Goal: Transaction & Acquisition: Obtain resource

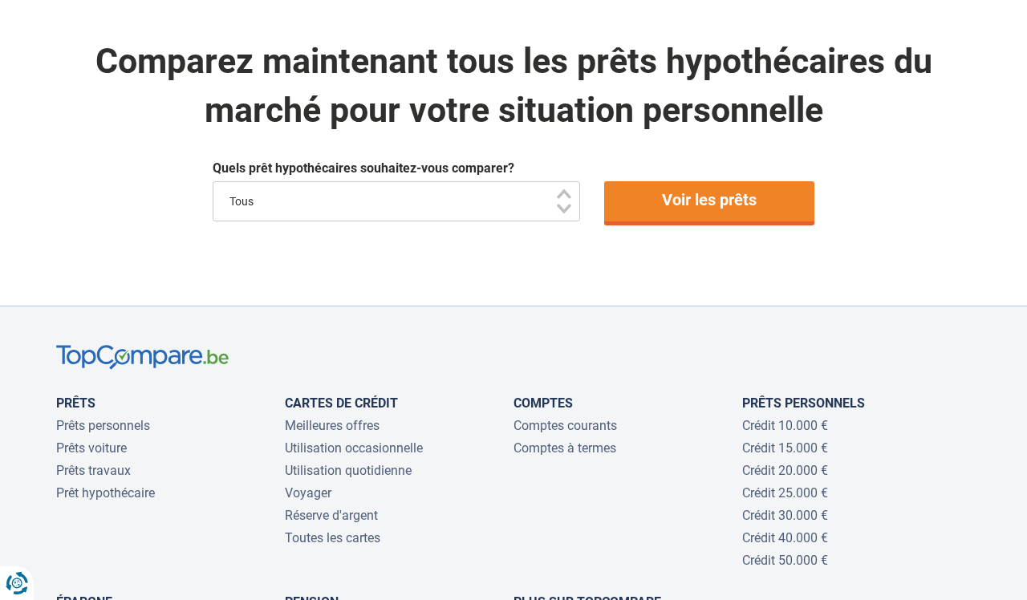
scroll to position [1201, 0]
click at [686, 194] on link "Voir les prêts" at bounding box center [709, 201] width 211 height 40
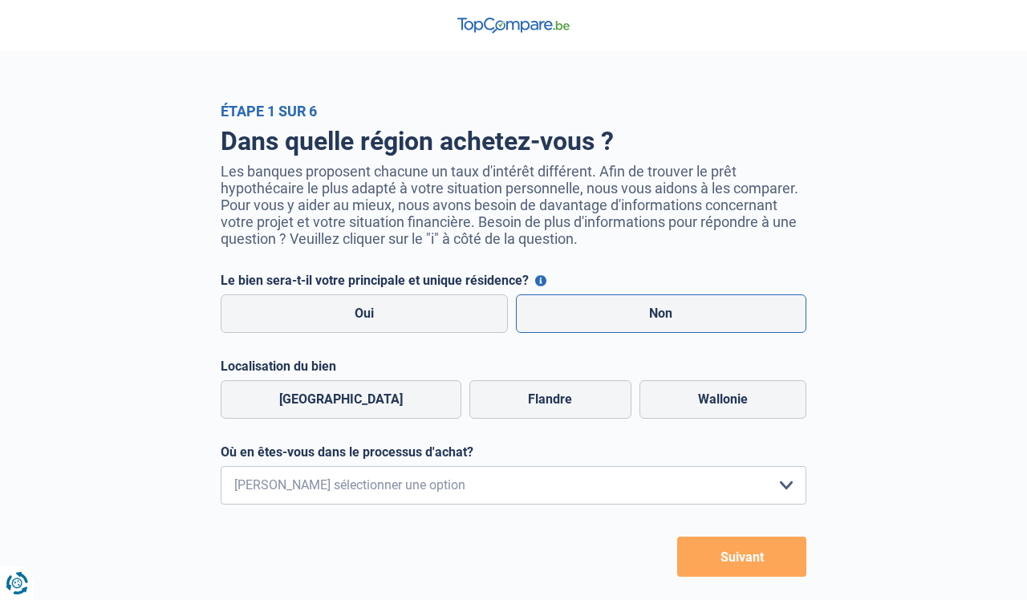
click at [648, 322] on label "Non" at bounding box center [661, 314] width 291 height 39
click at [648, 322] on input "Non" at bounding box center [661, 314] width 291 height 39
radio input "true"
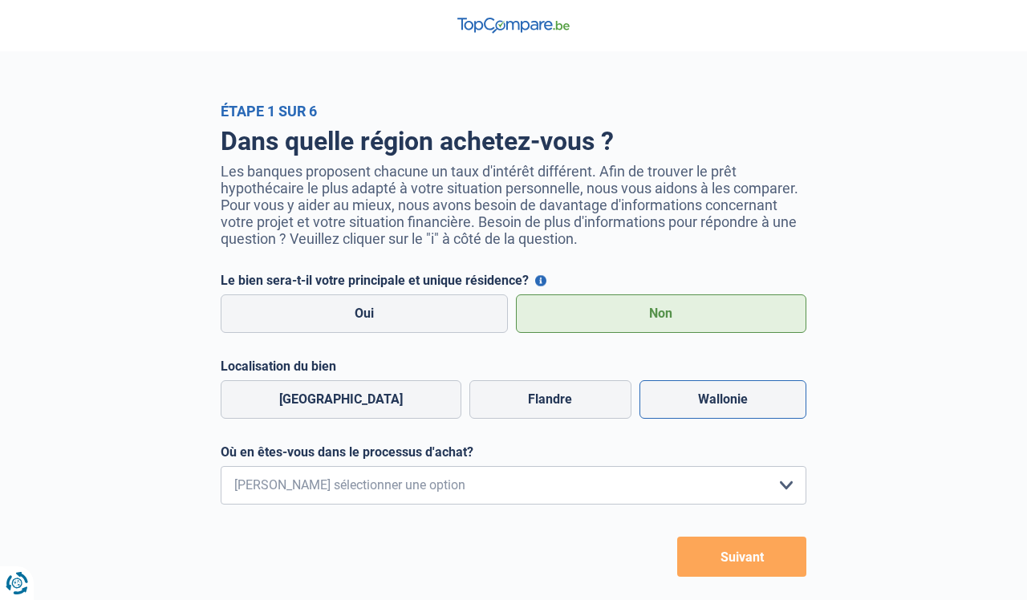
click at [686, 416] on label "Wallonie" at bounding box center [723, 399] width 167 height 39
click at [686, 416] on input "Wallonie" at bounding box center [723, 399] width 167 height 39
radio input "true"
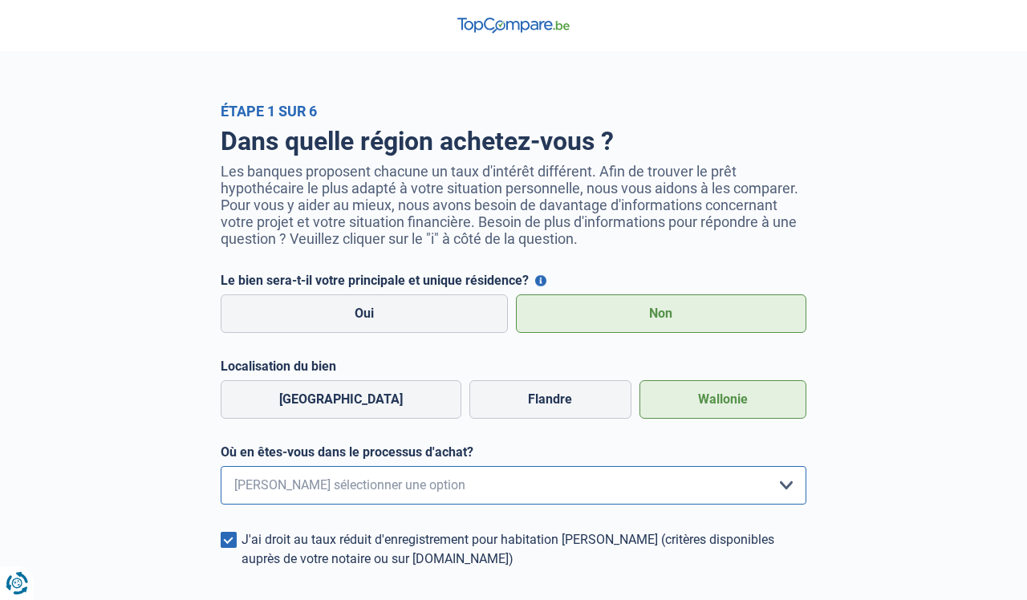
select select "1b"
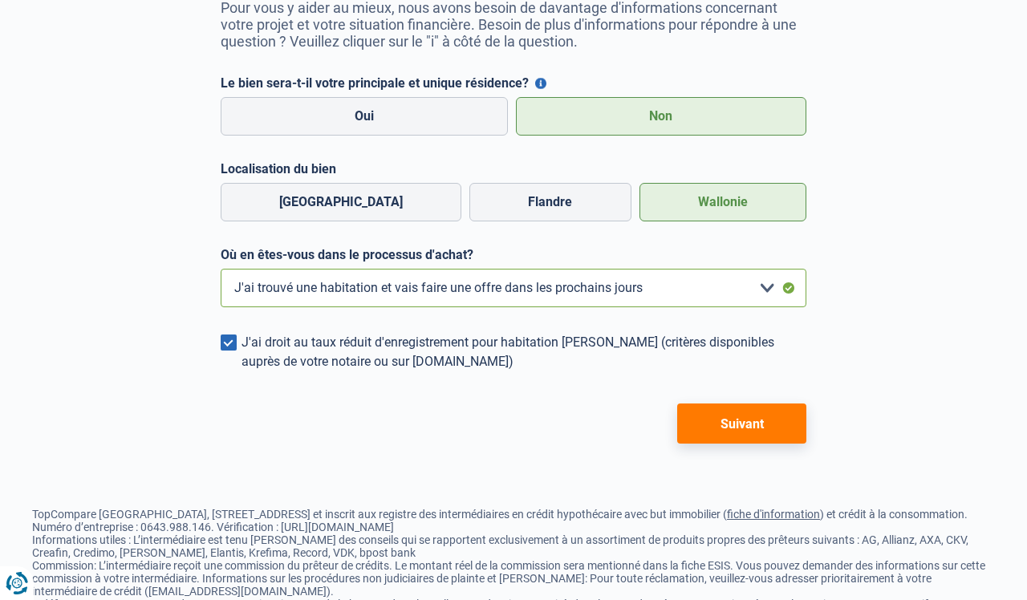
scroll to position [214, 0]
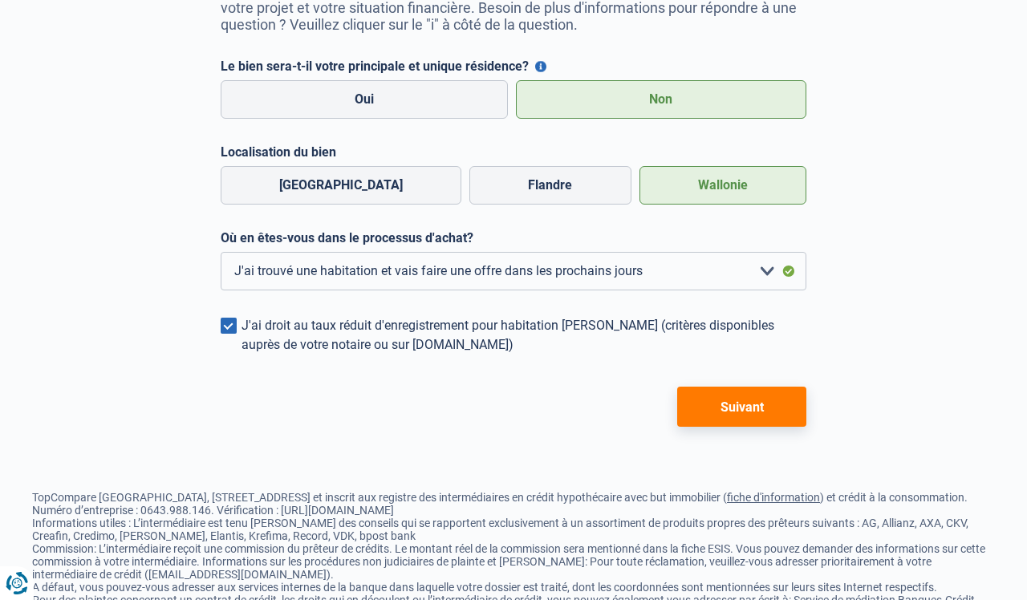
click at [745, 408] on button "Suivant" at bounding box center [741, 407] width 129 height 40
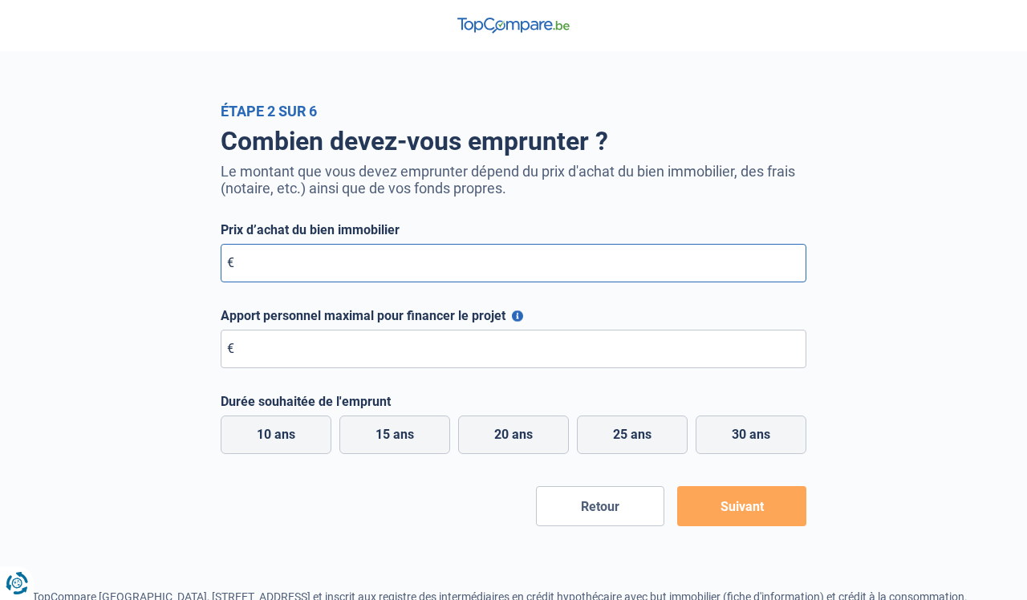
click at [413, 273] on input "Prix d’achat du bien immobilier" at bounding box center [514, 263] width 586 height 39
type input "5"
type input "579.000"
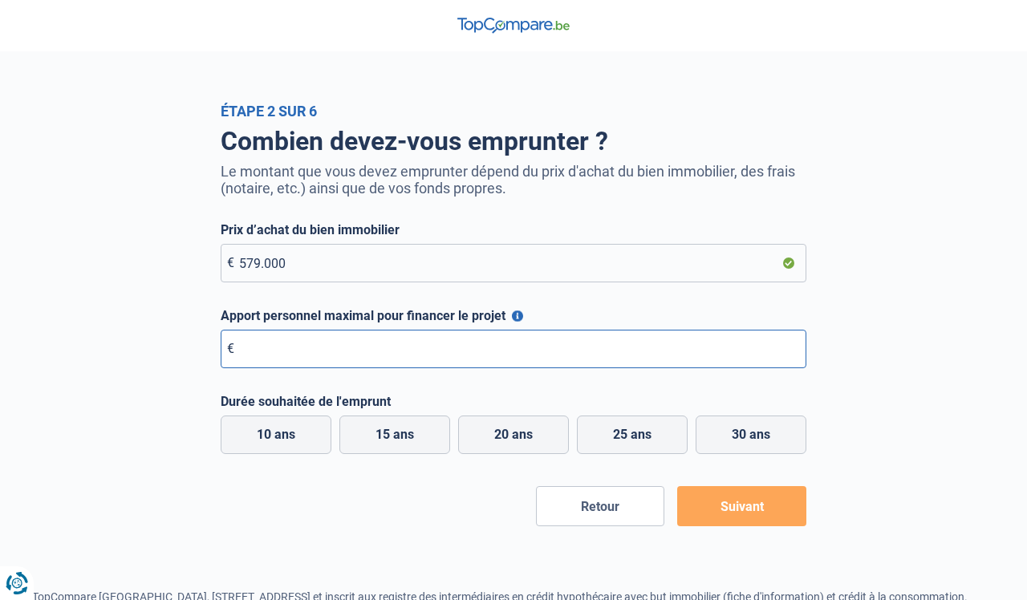
click at [403, 348] on input "Apport personnel maximal pour financer le projet" at bounding box center [514, 349] width 586 height 39
type input "200.000"
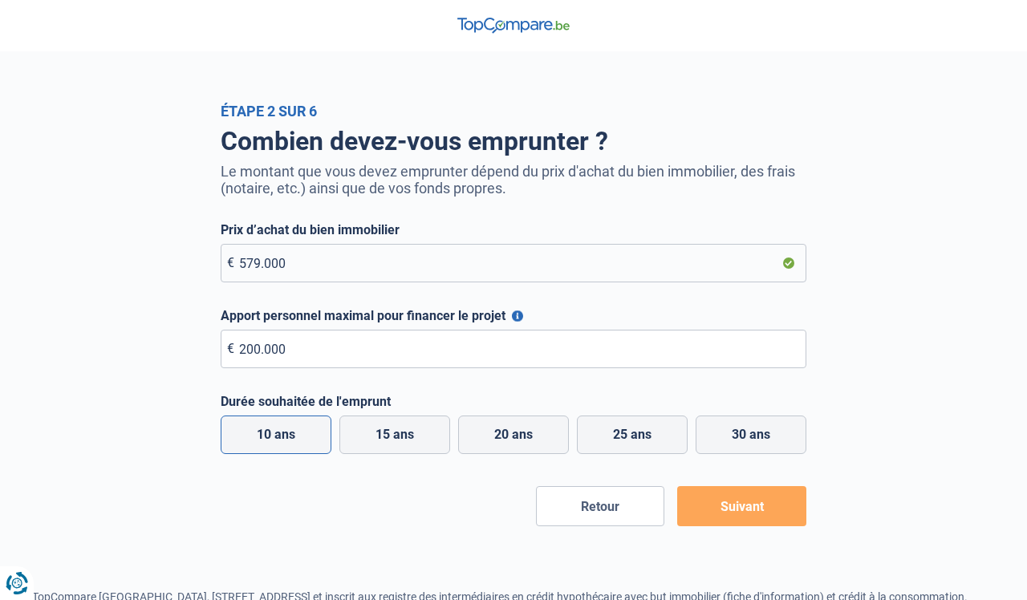
click at [294, 433] on label "10 ans" at bounding box center [276, 435] width 111 height 39
click at [294, 433] on input "10 ans" at bounding box center [276, 435] width 111 height 39
radio input "true"
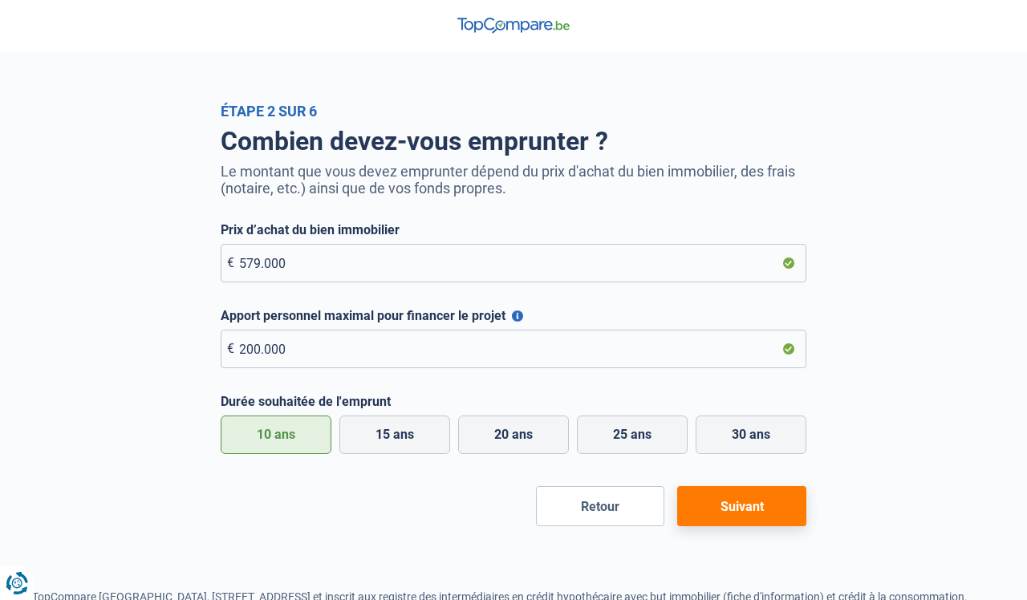
click at [757, 485] on form "Prix d’achat du bien immobilier € 579.000 Apport personnel maximal pour finance…" at bounding box center [514, 374] width 586 height 304
click at [755, 495] on button "Suivant" at bounding box center [741, 506] width 129 height 40
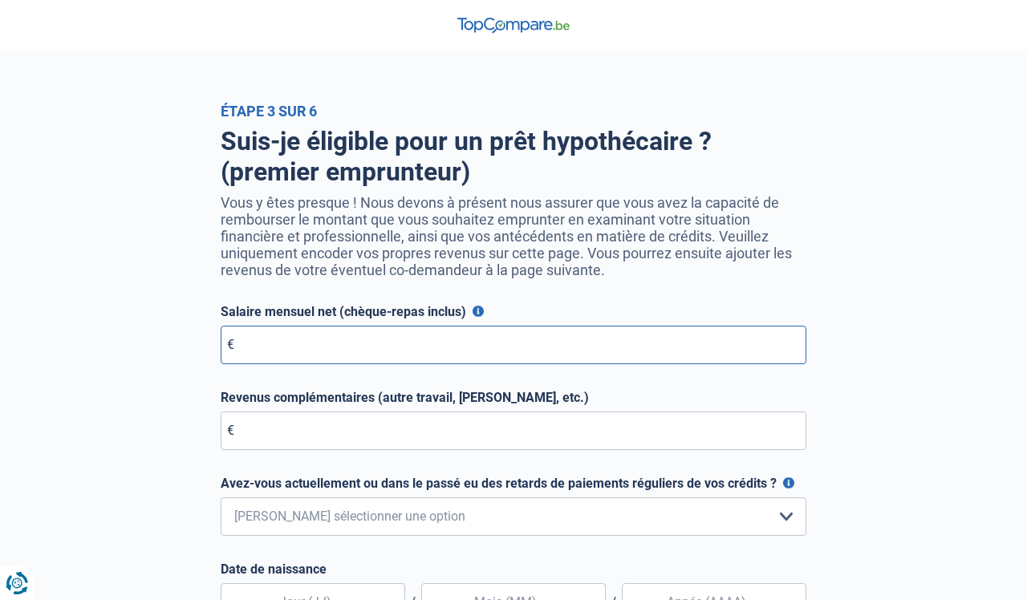
click at [539, 341] on input "Salaire mensuel net (chèque-repas inclus)" at bounding box center [514, 345] width 586 height 39
type input "10.000"
select select "0"
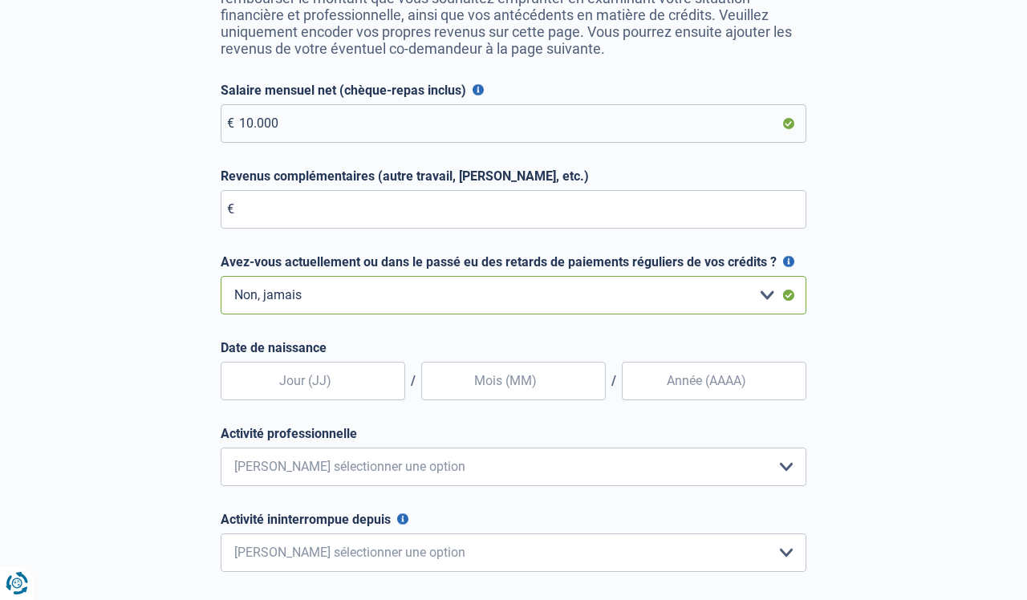
scroll to position [246, 0]
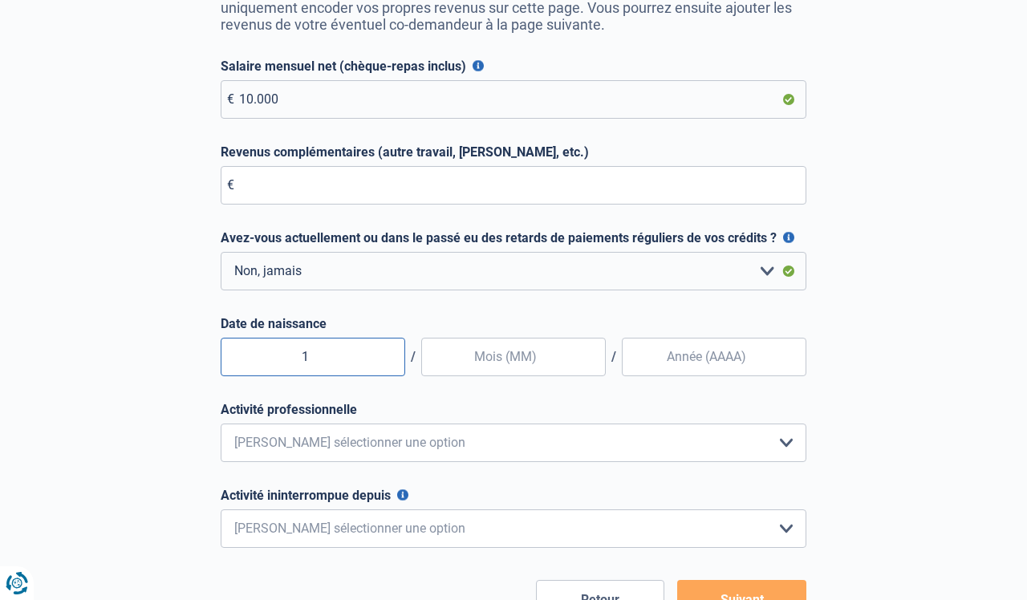
type input "10"
type input "09"
type input "1985"
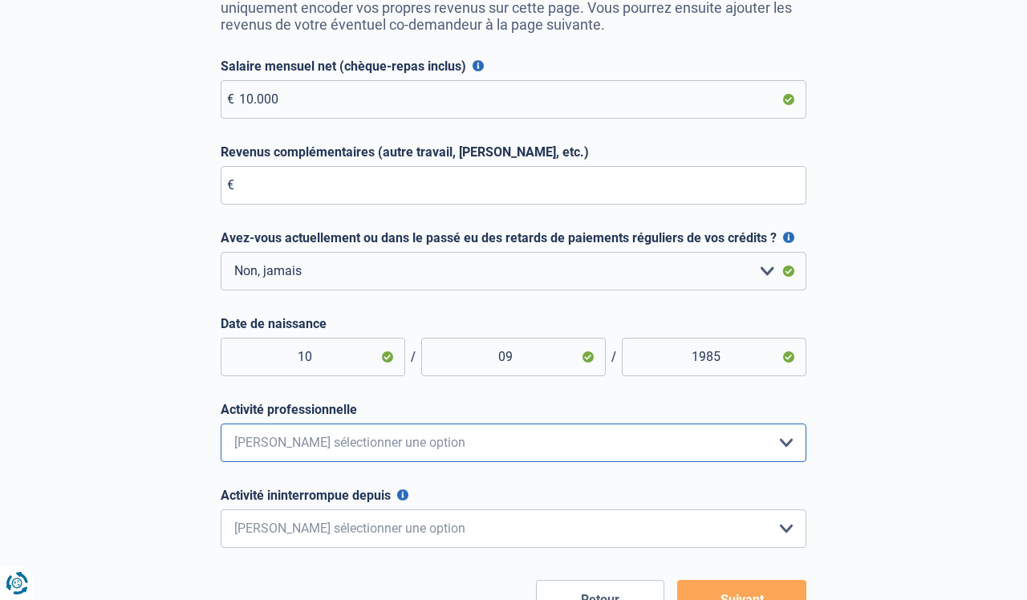
select select "independent"
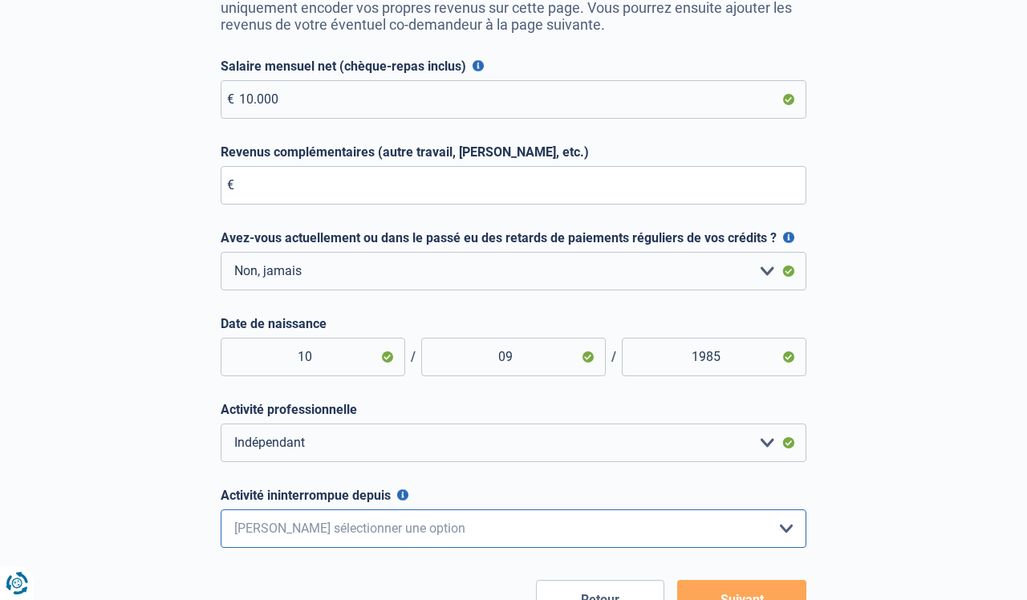
select select "more36"
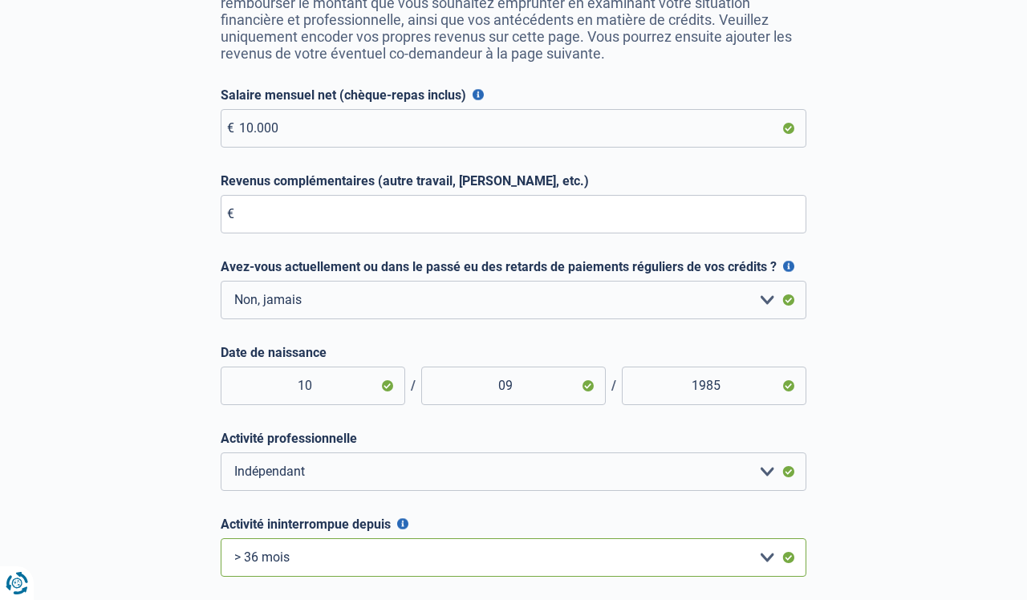
scroll to position [189, 0]
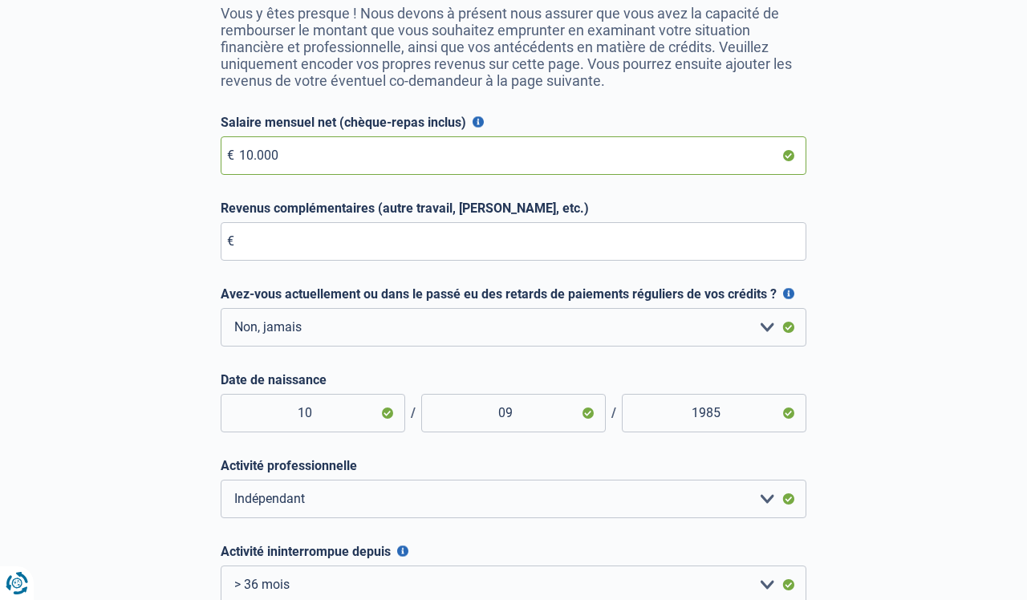
click at [250, 158] on input "10.000" at bounding box center [514, 155] width 586 height 39
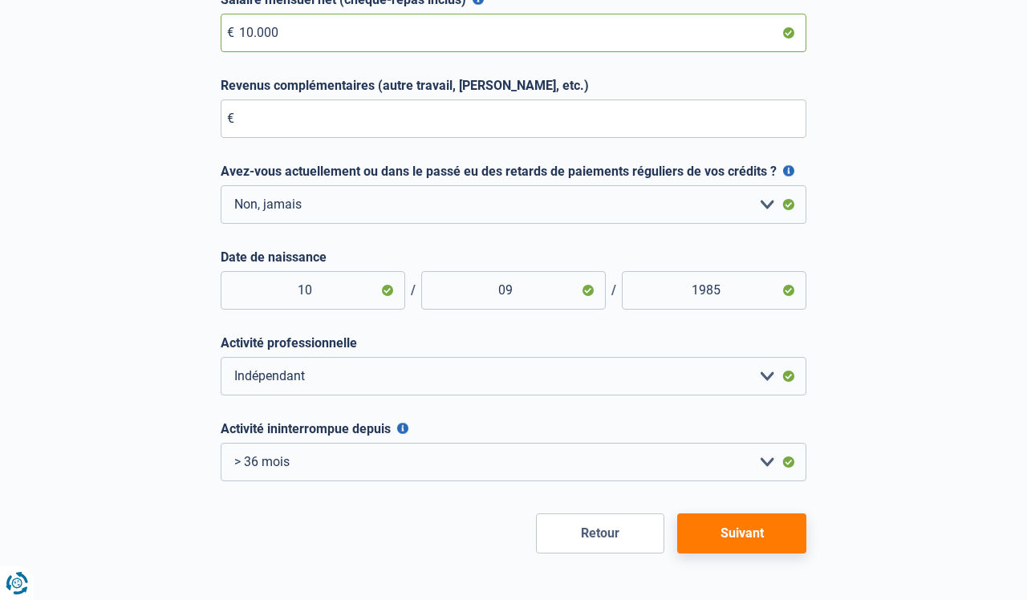
scroll to position [315, 0]
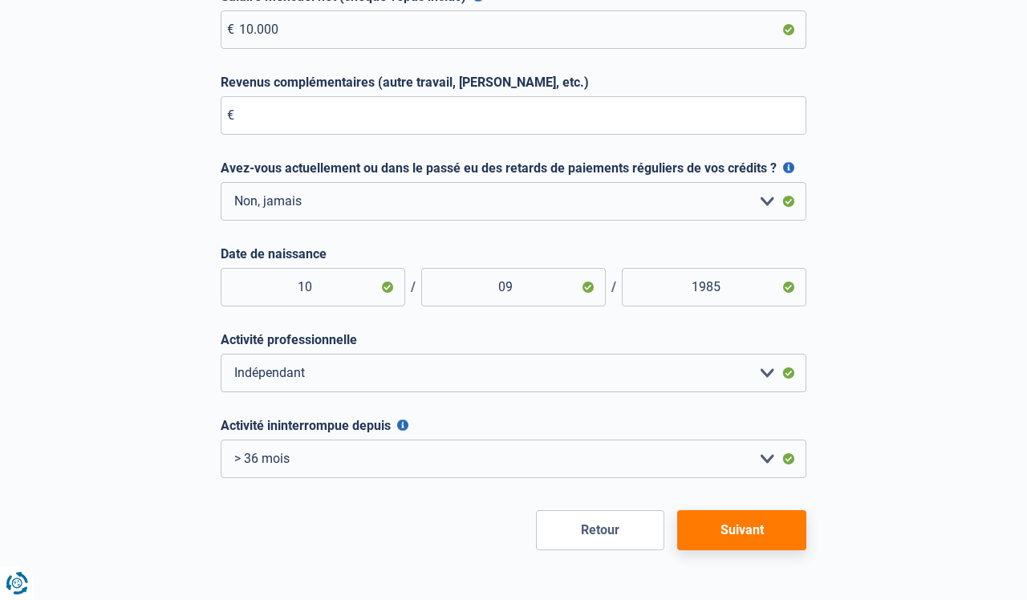
click at [723, 539] on button "Suivant" at bounding box center [741, 530] width 129 height 40
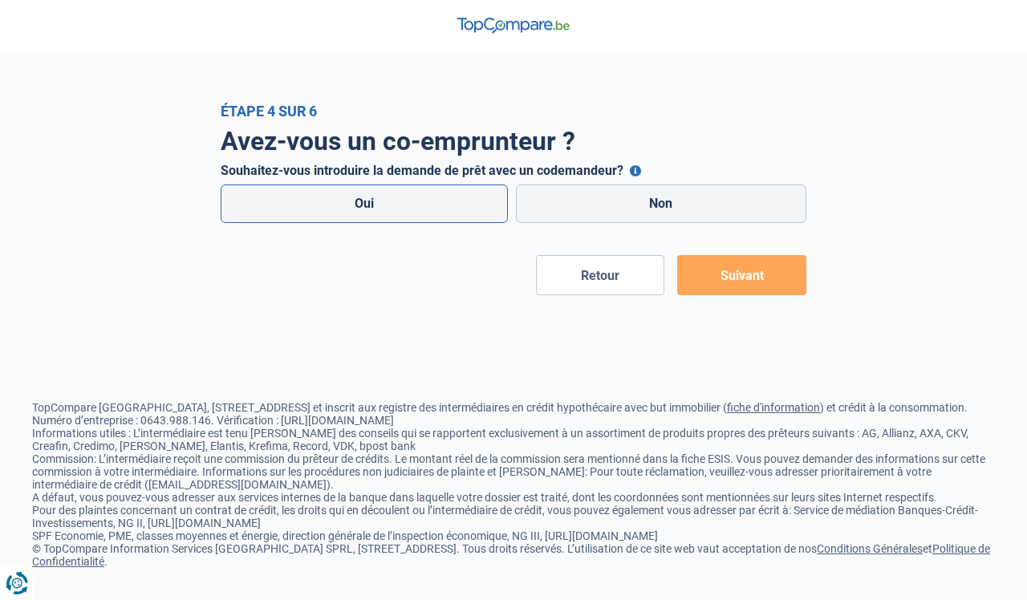
click at [400, 194] on label "Oui" at bounding box center [364, 204] width 287 height 39
click at [400, 194] on input "Oui" at bounding box center [364, 204] width 287 height 39
radio input "true"
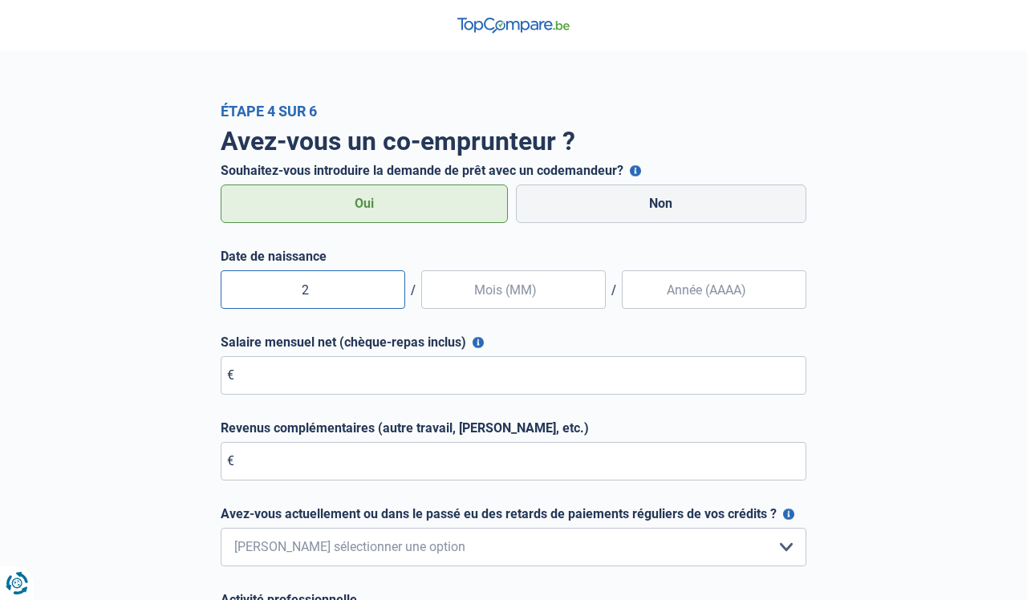
type input "23"
type input "02"
type input "1985"
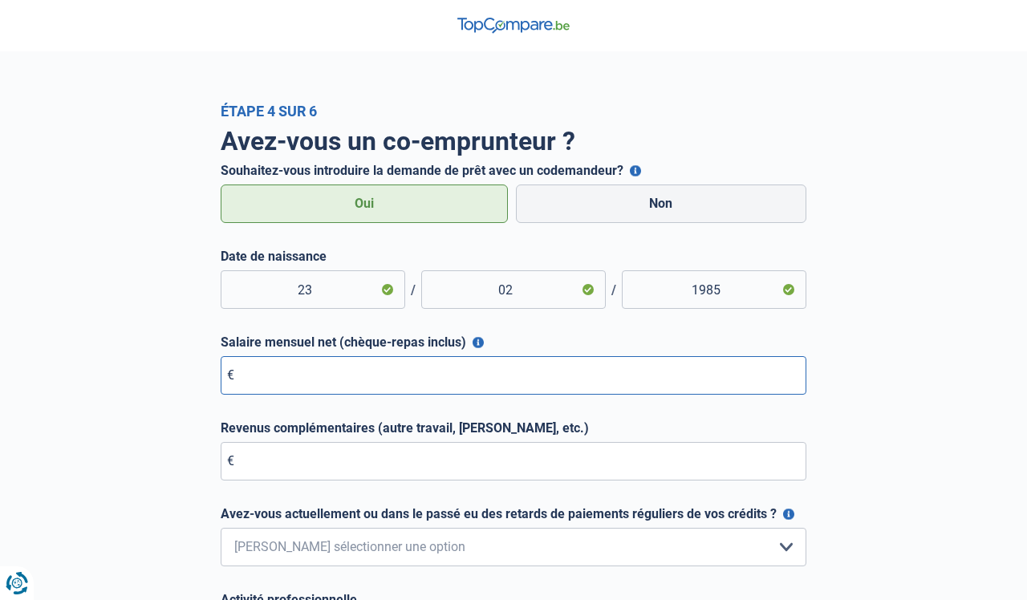
click at [274, 378] on input "Salaire mensuel net (chèque-repas inclus)" at bounding box center [514, 375] width 586 height 39
type input "1.500"
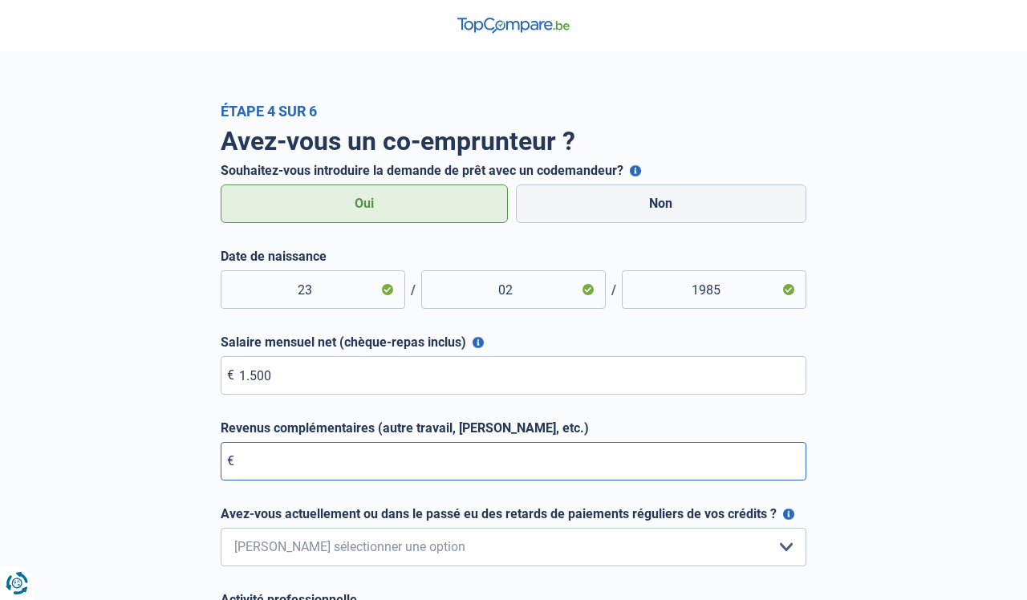
click at [298, 465] on input "Revenus complémentaires (autre travail, loyer, etc.)" at bounding box center [514, 461] width 586 height 39
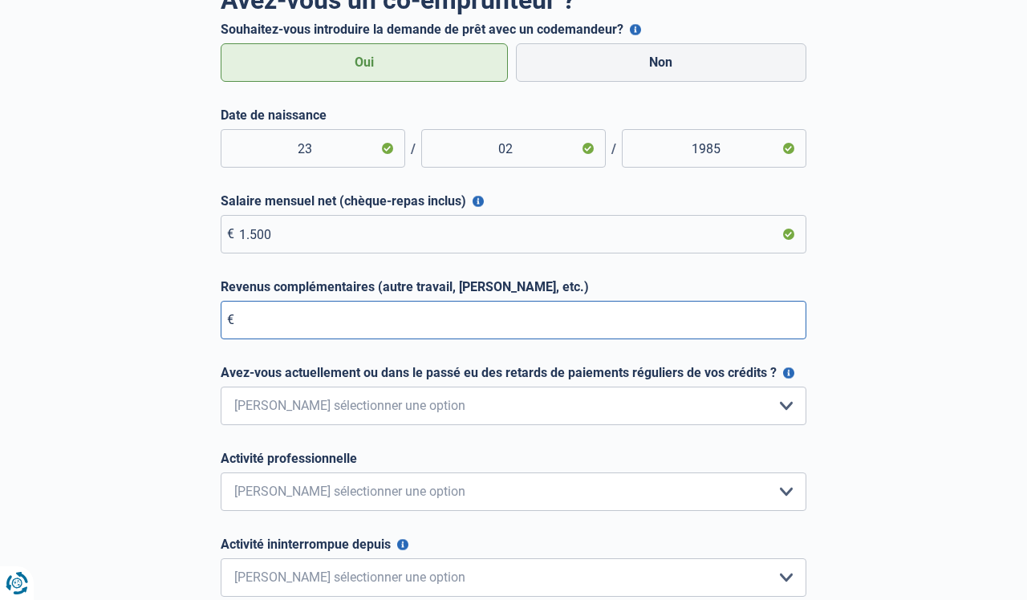
scroll to position [142, 0]
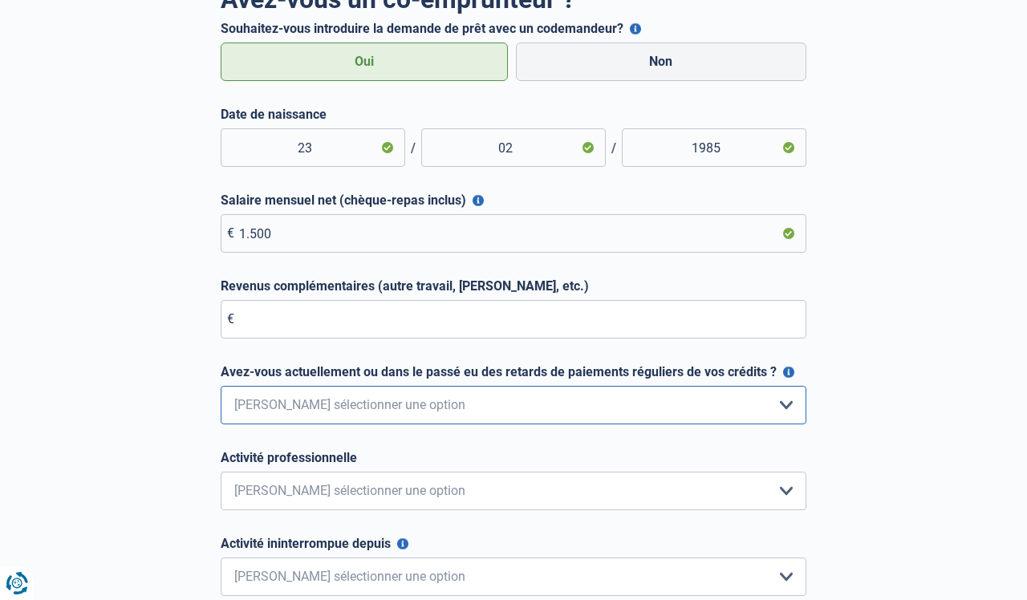
select select "0"
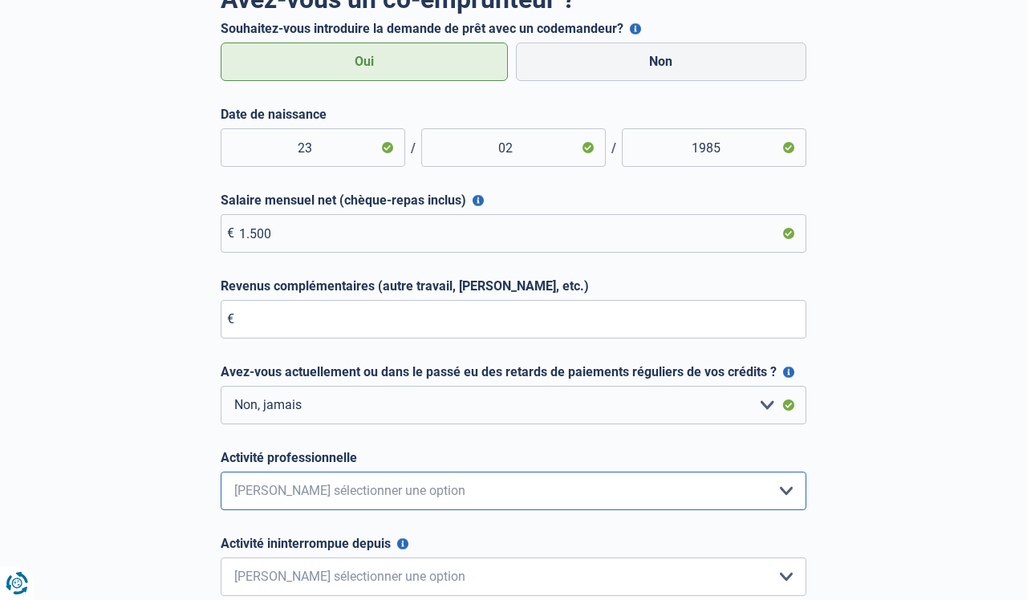
select select "official"
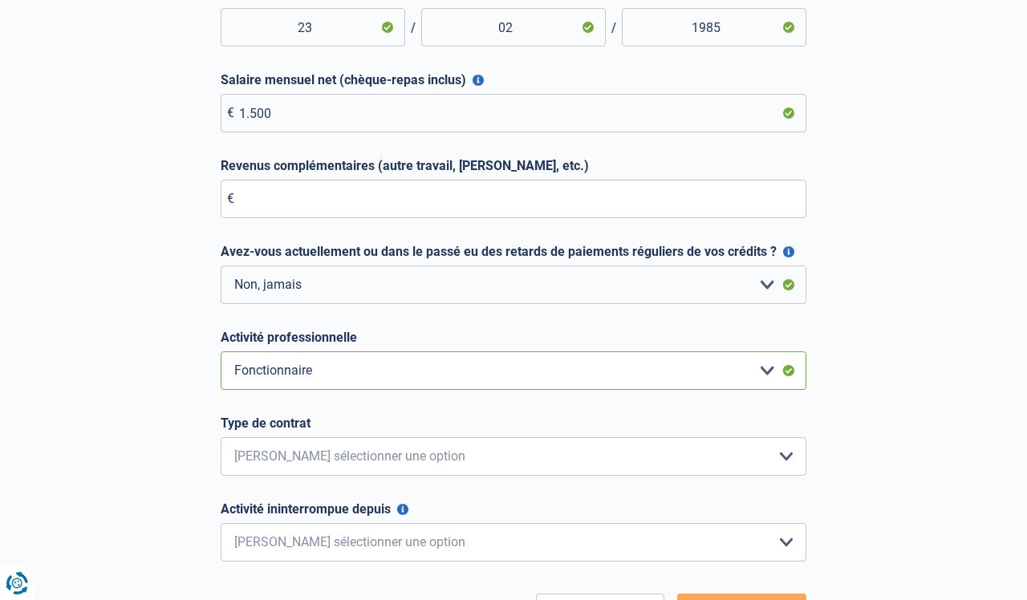
scroll to position [262, 0]
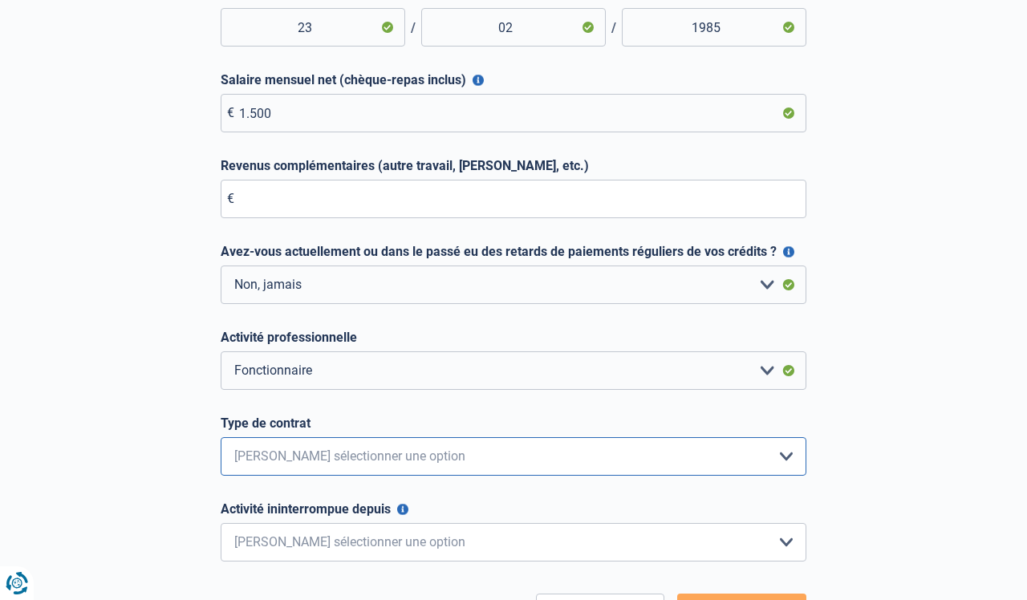
select select "permanent"
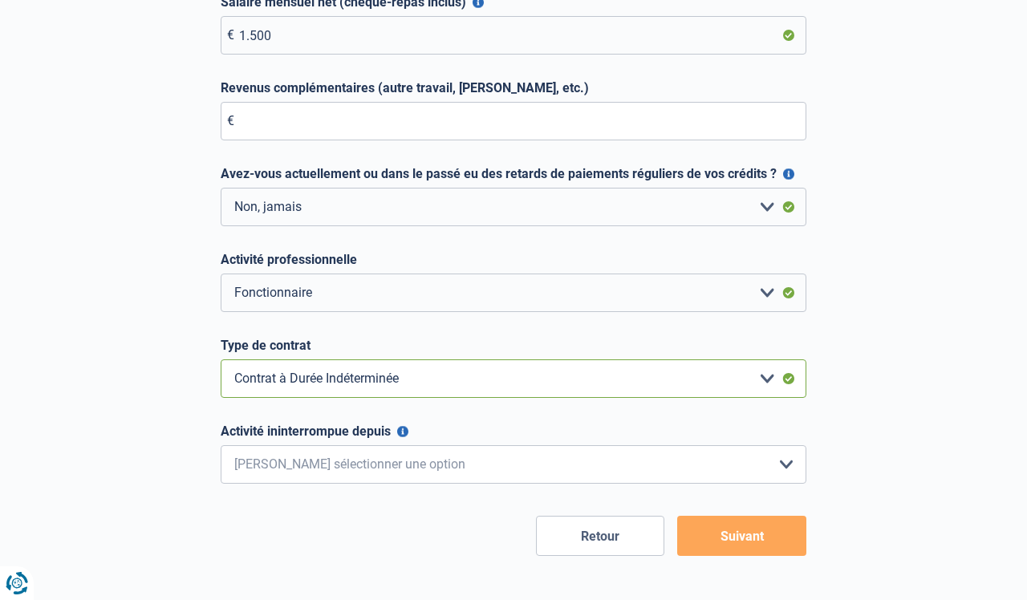
scroll to position [342, 0]
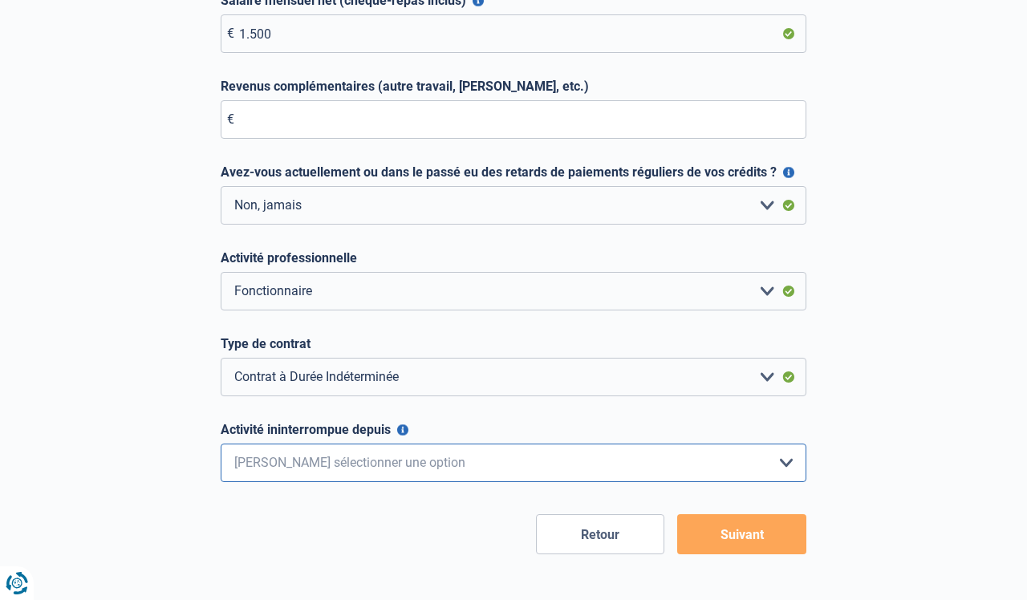
select select "more36"
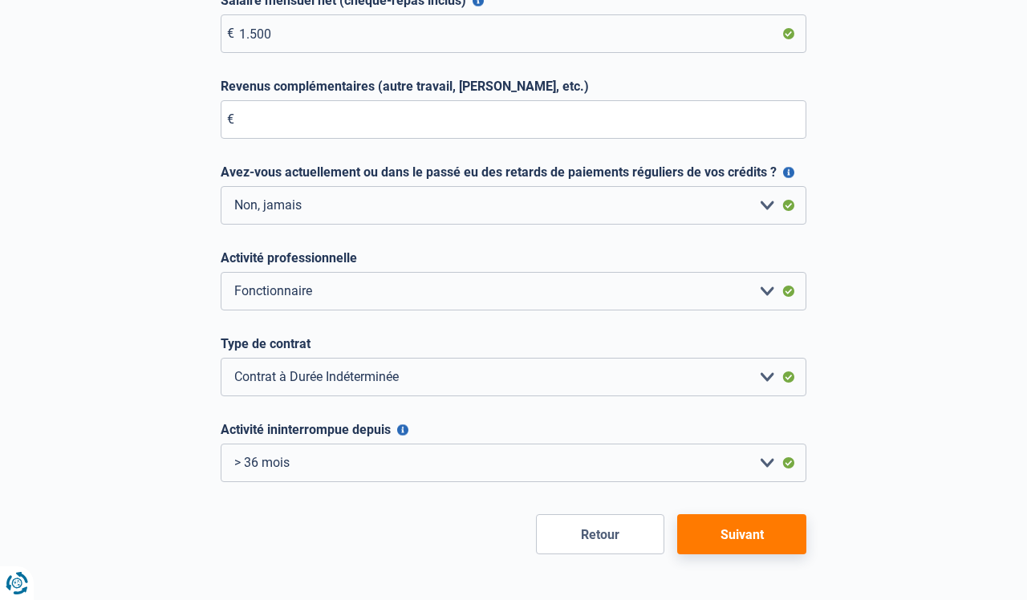
click at [722, 538] on button "Suivant" at bounding box center [741, 534] width 129 height 40
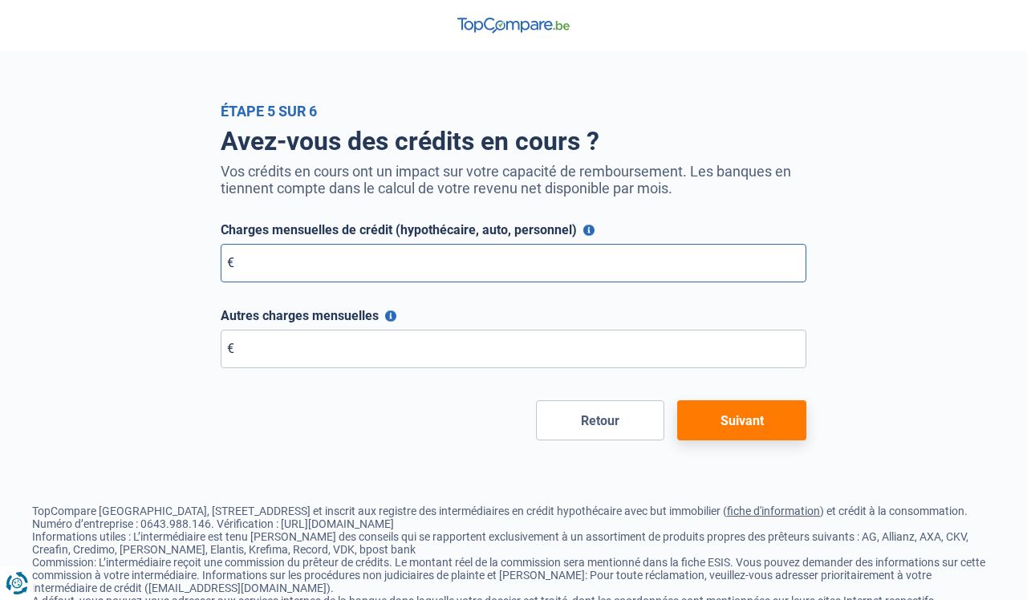
click at [341, 266] on input "Charges mensuelles de crédit (hypothécaire, auto, personnel)" at bounding box center [514, 263] width 586 height 39
type input "2.400"
click at [721, 421] on button "Suivant" at bounding box center [741, 420] width 129 height 40
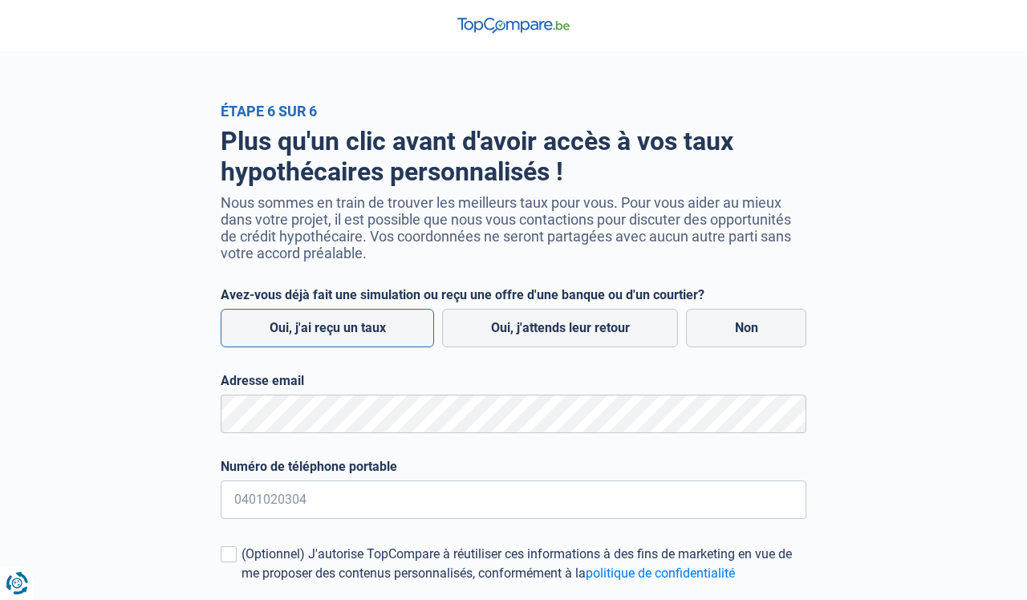
click at [400, 334] on label "Oui, j'ai reçu un taux" at bounding box center [327, 328] width 213 height 39
click at [400, 334] on input "Oui, j'ai reçu un taux" at bounding box center [327, 328] width 213 height 39
radio input "true"
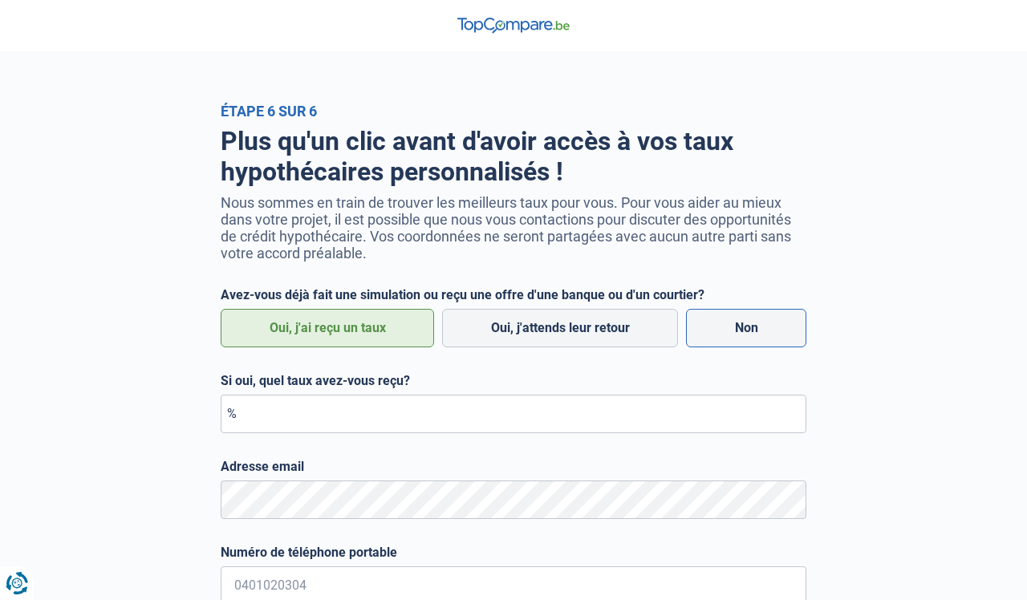
click at [766, 331] on label "Non" at bounding box center [746, 328] width 120 height 39
click at [766, 331] on input "Non" at bounding box center [746, 328] width 120 height 39
radio input "true"
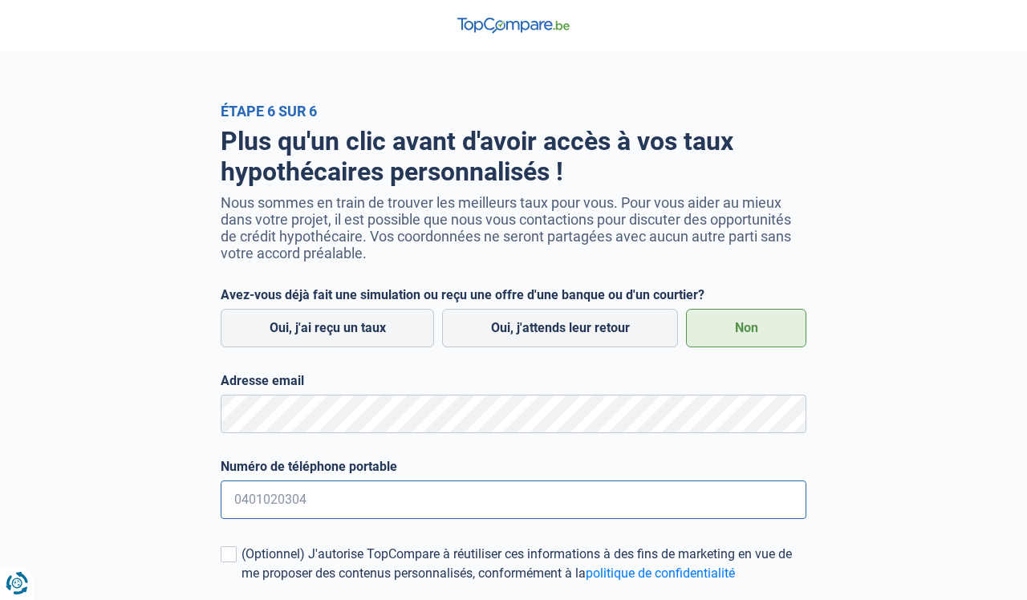
type input "0491246400"
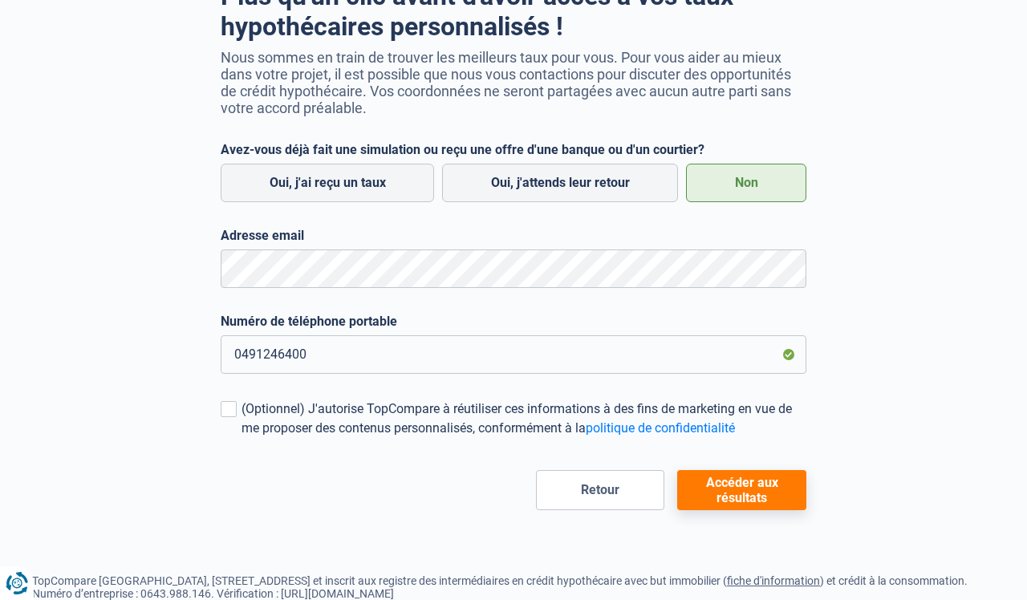
scroll to position [148, 0]
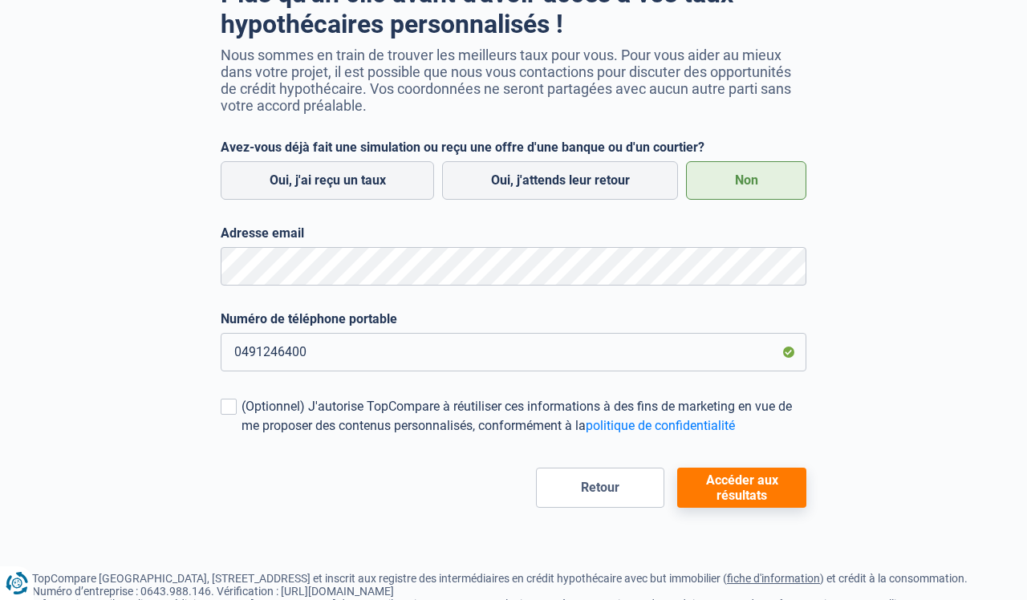
click at [747, 491] on button "Accéder aux résultats" at bounding box center [741, 488] width 129 height 40
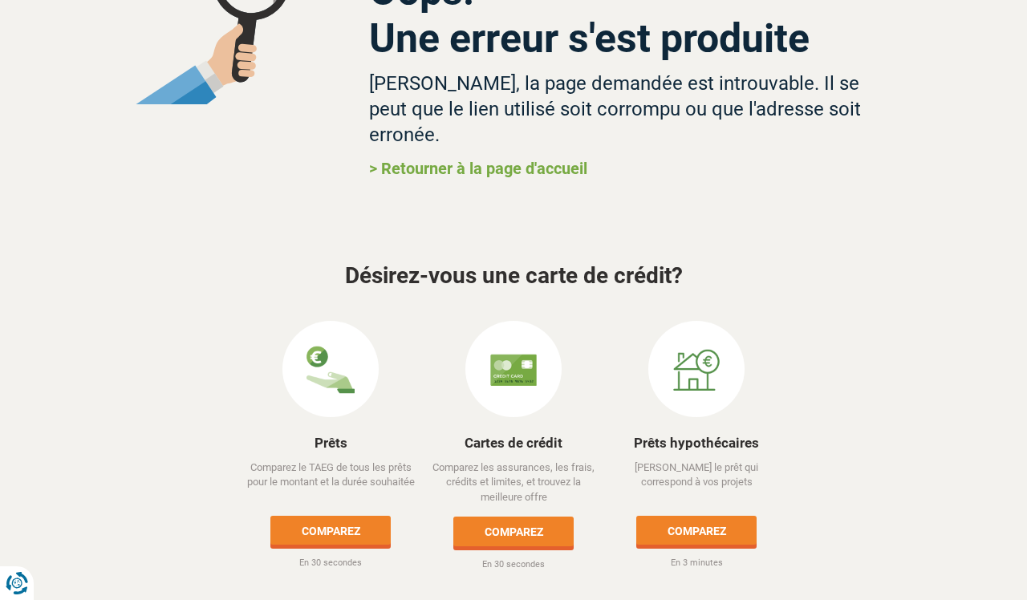
scroll to position [146, 0]
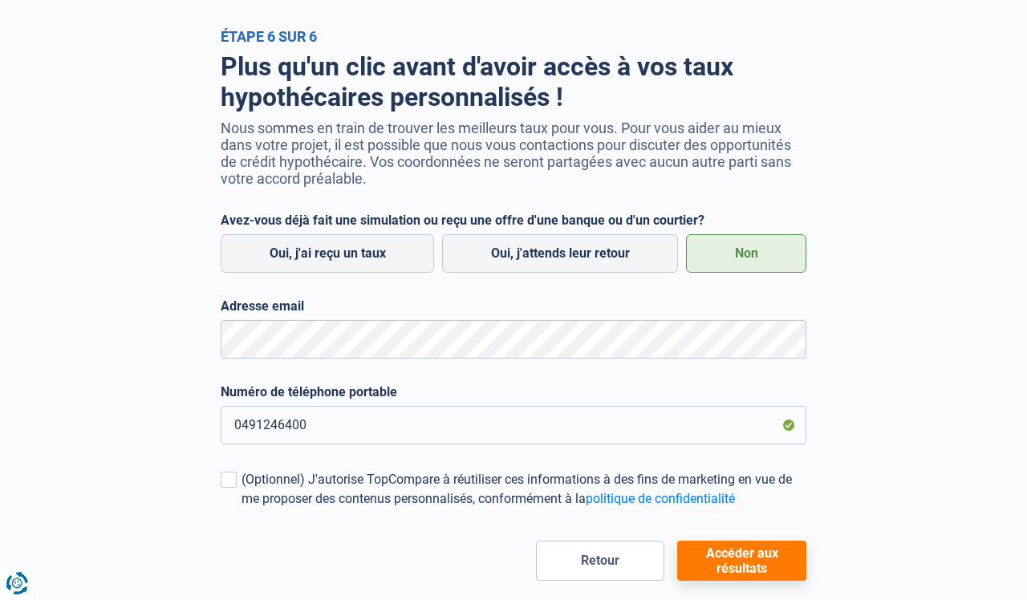
scroll to position [82, 0]
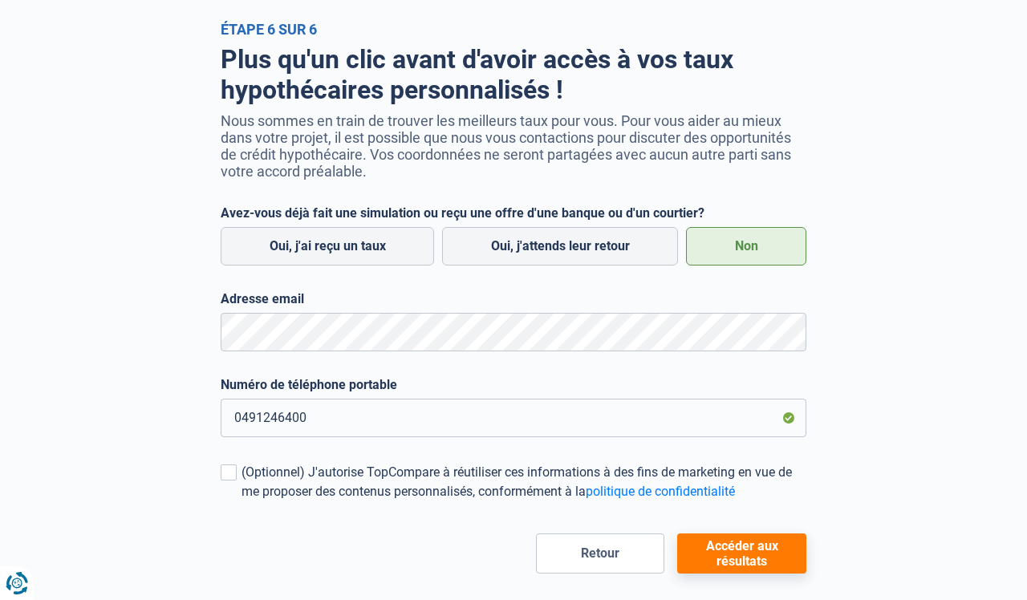
click at [757, 560] on button "Accéder aux résultats" at bounding box center [741, 554] width 129 height 40
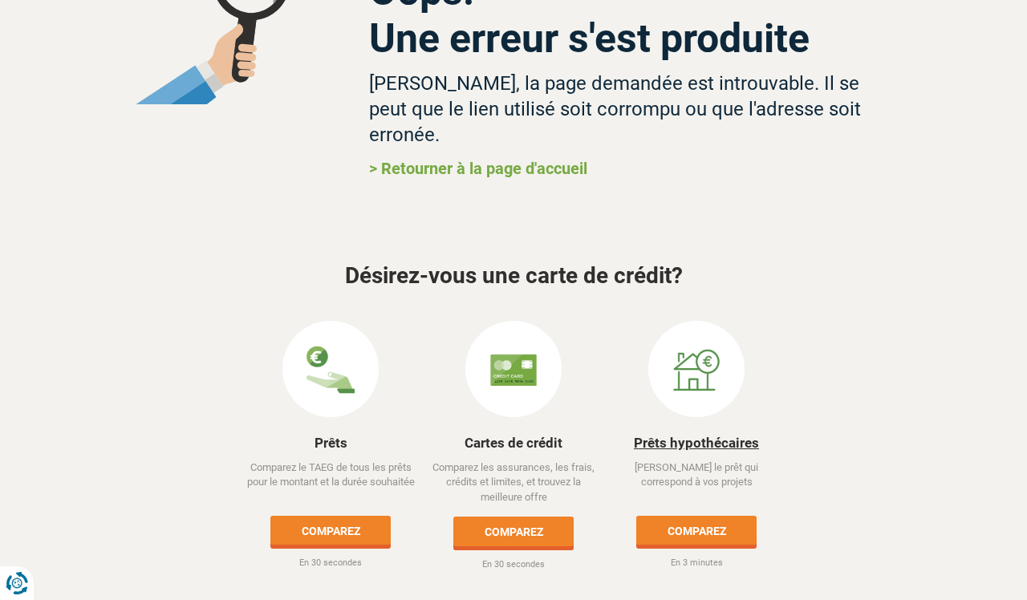
scroll to position [146, 0]
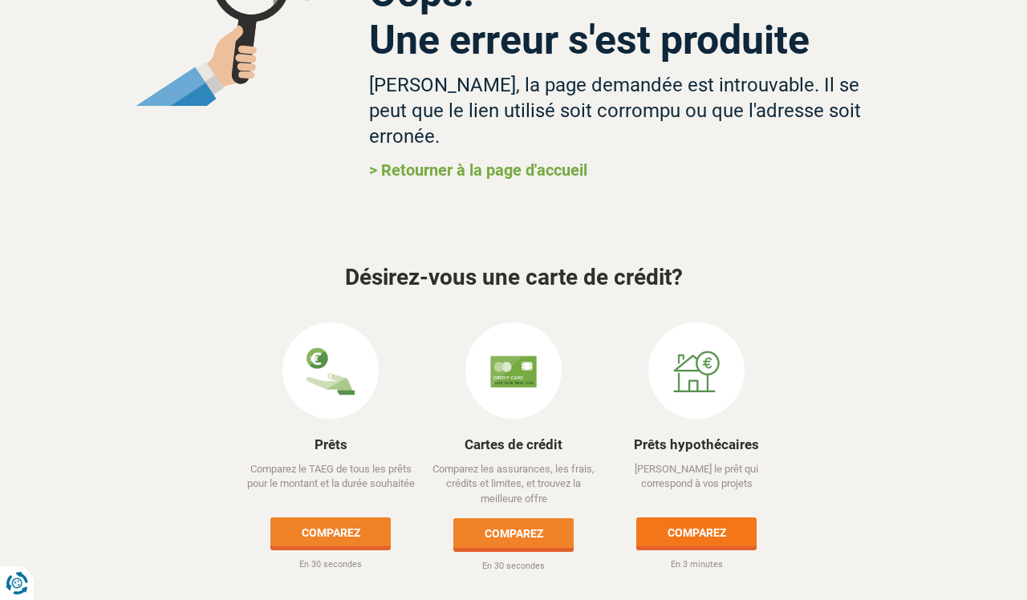
click at [685, 518] on link "Comparez" at bounding box center [696, 532] width 120 height 29
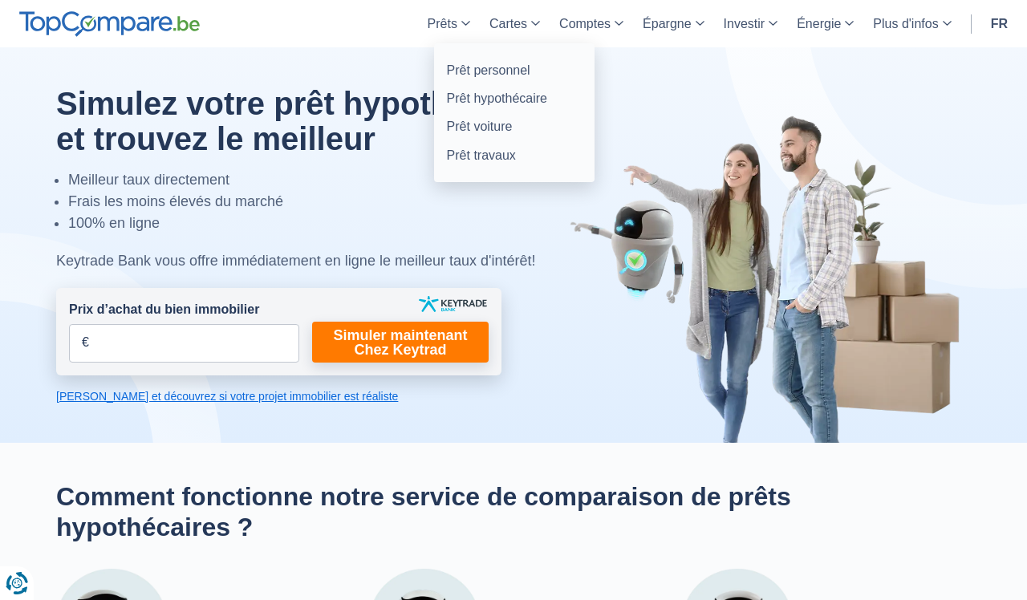
click at [466, 25] on link "Prêts" at bounding box center [449, 23] width 62 height 47
